Goal: Task Accomplishment & Management: Manage account settings

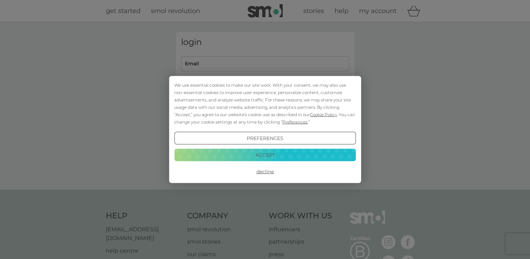
click at [271, 156] on button "Accept" at bounding box center [264, 154] width 181 height 13
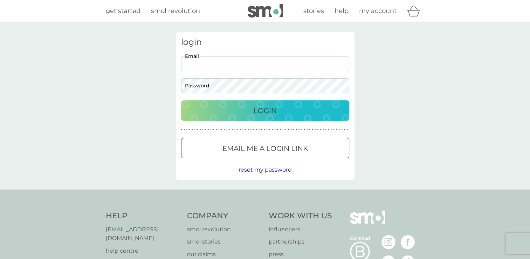
click at [226, 63] on input "Email" at bounding box center [265, 63] width 168 height 15
type input "[EMAIL_ADDRESS][DOMAIN_NAME]"
click at [276, 113] on p "Login" at bounding box center [265, 110] width 23 height 11
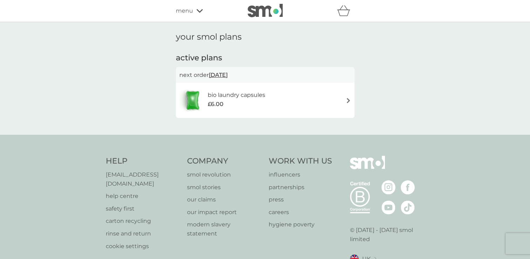
click at [348, 104] on div "bio laundry capsules £6.00" at bounding box center [265, 100] width 172 height 25
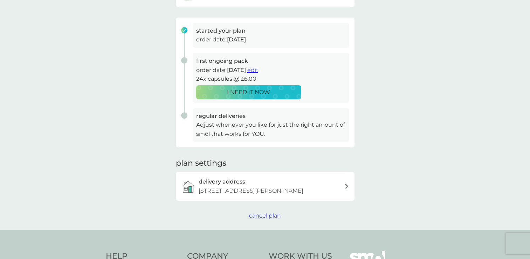
scroll to position [95, 0]
click at [272, 212] on span "cancel plan" at bounding box center [265, 214] width 32 height 7
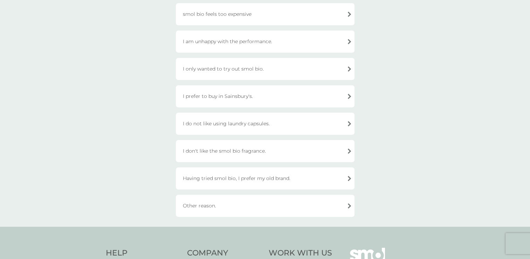
scroll to position [168, 0]
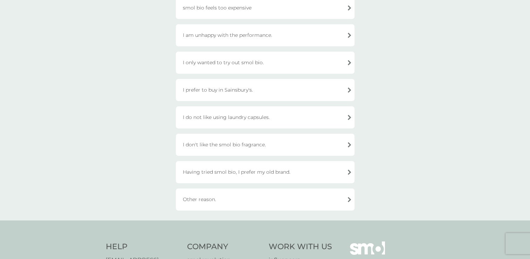
click at [349, 145] on div "I don't like the smol bio fragrance." at bounding box center [265, 144] width 179 height 22
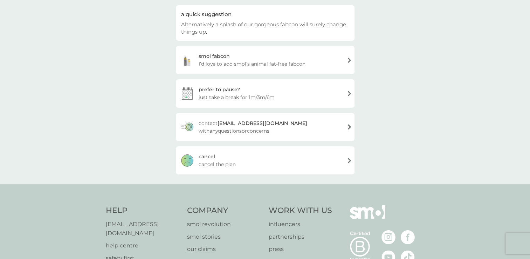
scroll to position [23, 0]
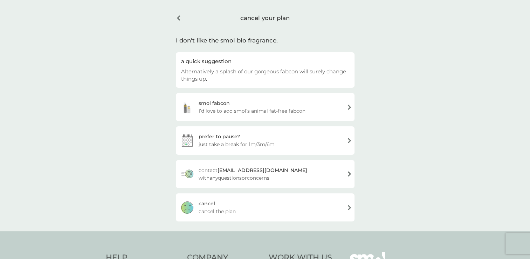
click at [346, 207] on div "cancel cancel the plan" at bounding box center [265, 207] width 179 height 28
